Goal: Transaction & Acquisition: Download file/media

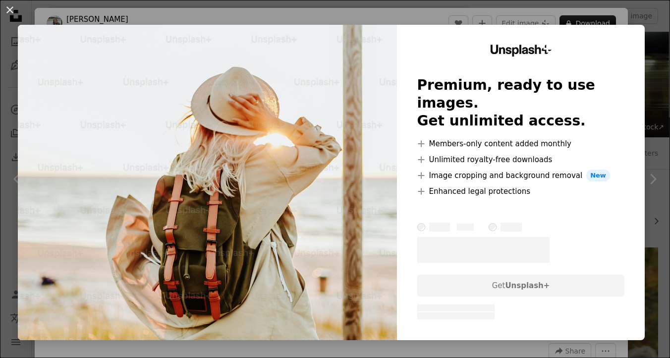
scroll to position [1215, 0]
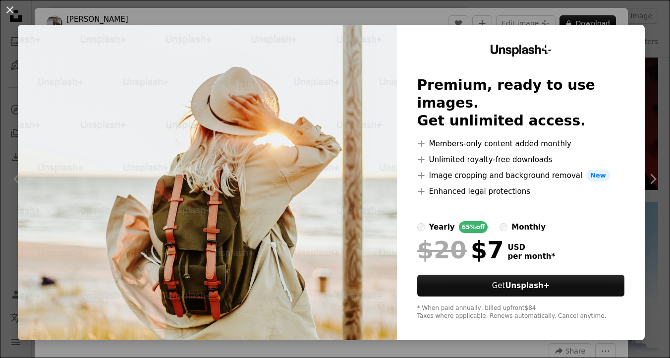
click at [331, 9] on div "An X shape Unsplash+ Premium, ready to use images. Get unlimited access. A plus…" at bounding box center [335, 179] width 670 height 358
